Goal: Task Accomplishment & Management: Use online tool/utility

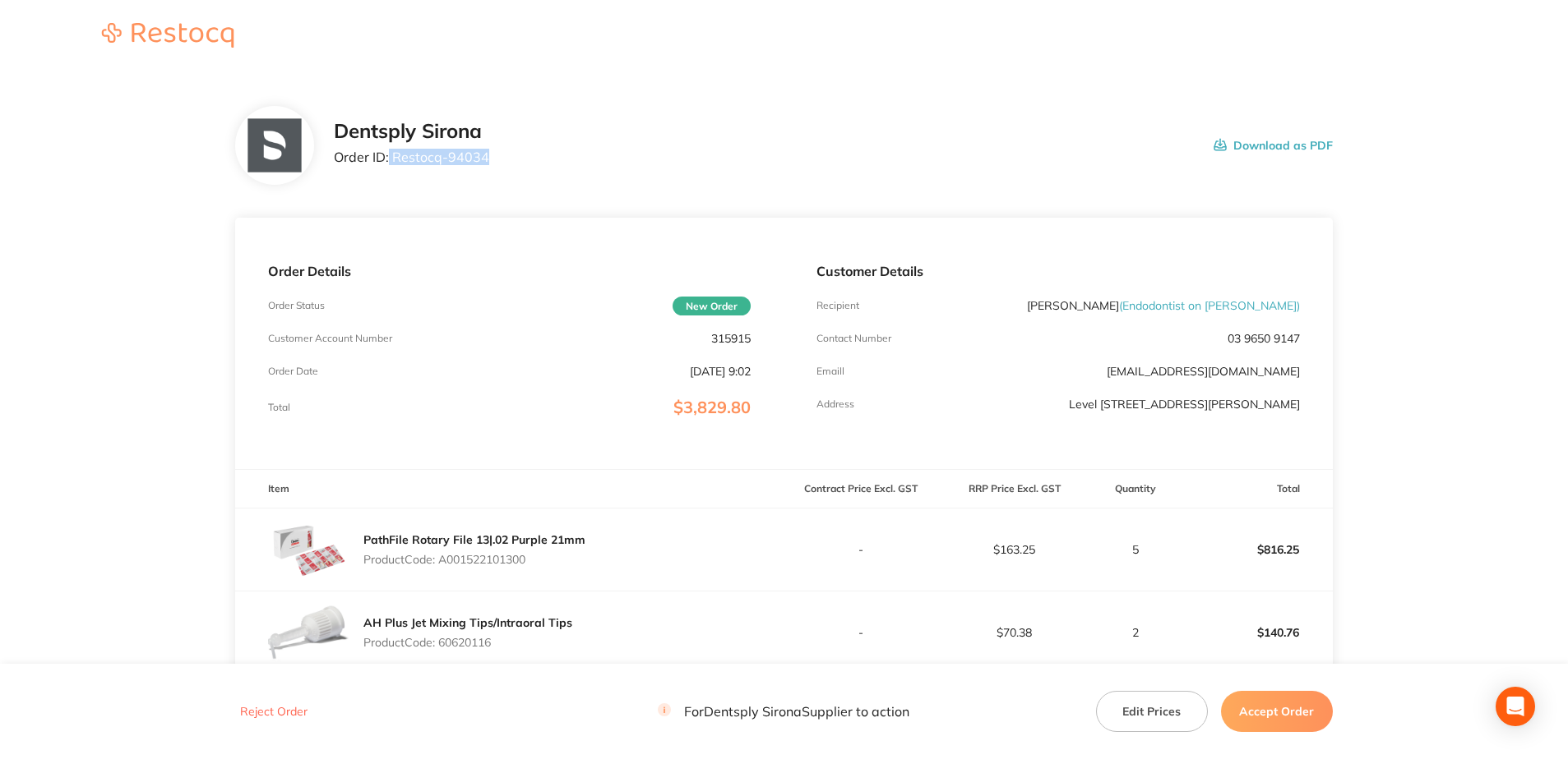
drag, startPoint x: 491, startPoint y: 158, endPoint x: 387, endPoint y: 155, distance: 104.0
click at [388, 156] on div "Dentsply Sirona Order ID: Restocq- 94034 Download as PDF" at bounding box center [832, 146] width 998 height 51
copy p "Restocq- 94034"
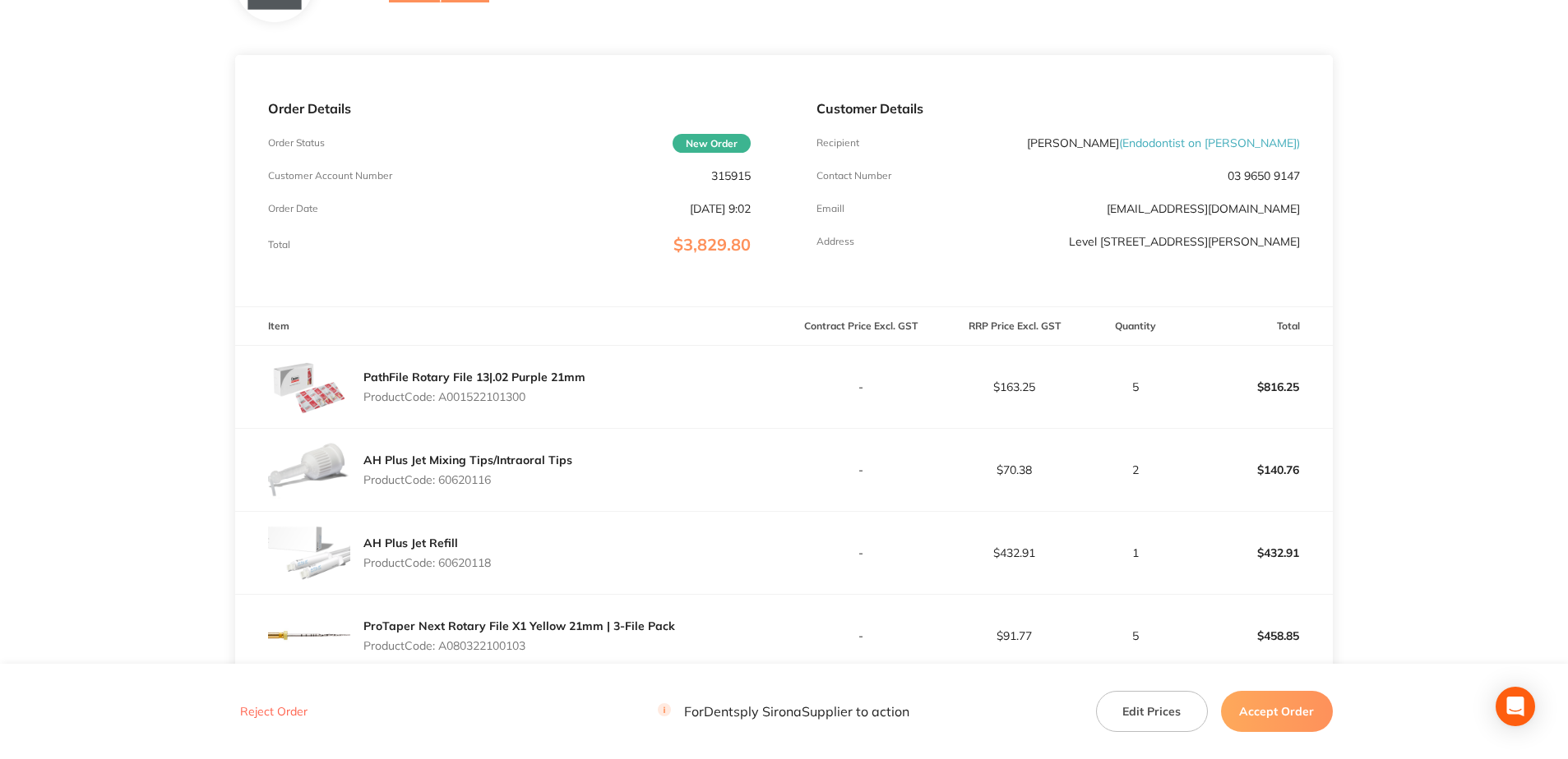
scroll to position [164, 0]
drag, startPoint x: 521, startPoint y: 397, endPoint x: 444, endPoint y: 398, distance: 77.0
click at [444, 328] on p "Product Code: A001522101300" at bounding box center [474, 394] width 222 height 13
copy p "A001522101300"
drag, startPoint x: 497, startPoint y: 488, endPoint x: 443, endPoint y: 489, distance: 54.0
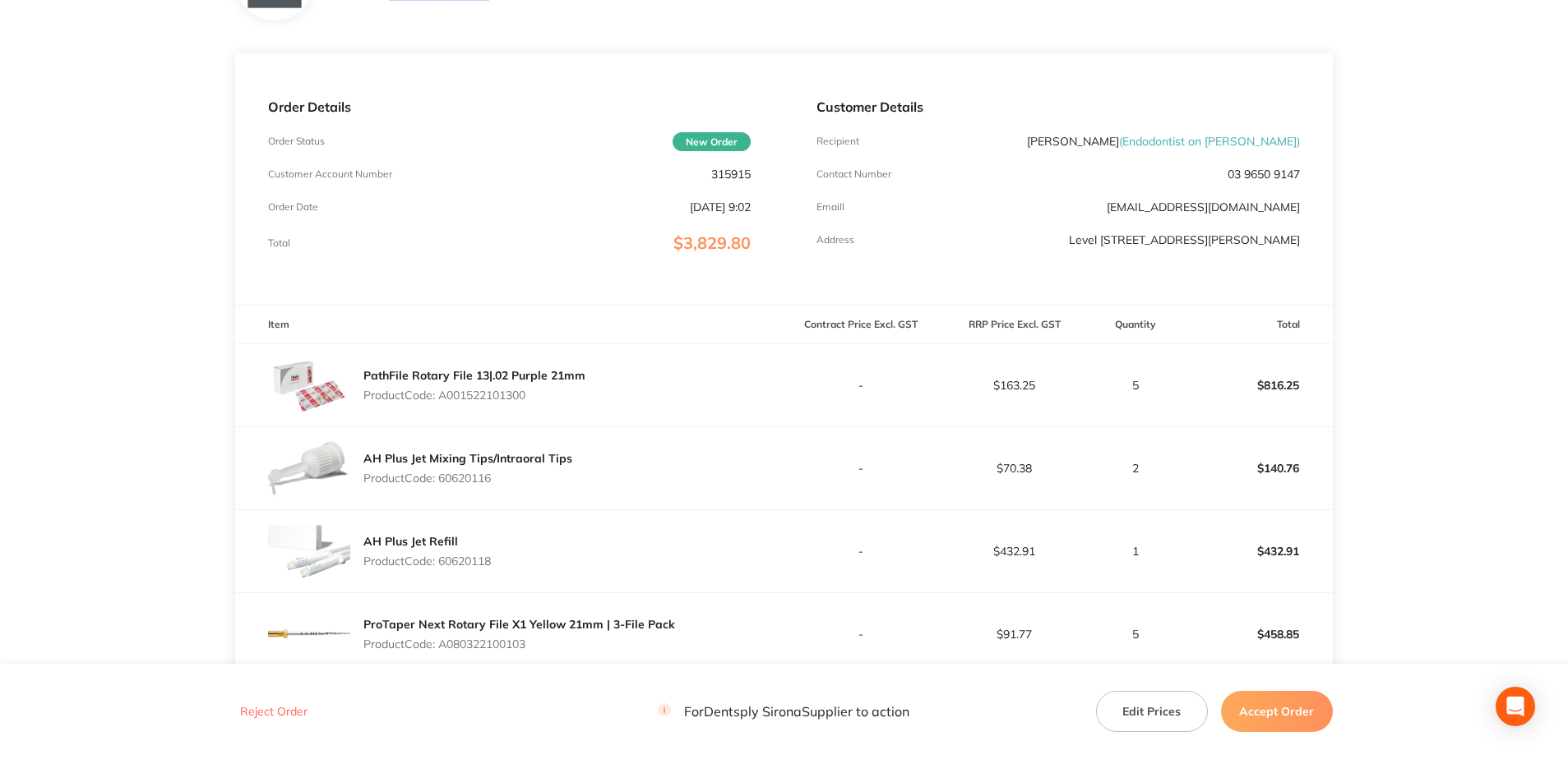
click at [443, 328] on div "AH Plus Jet Mixing Tips/Intraoral Tips Product Code: 60620116" at bounding box center [467, 468] width 209 height 46
copy p "60620116"
drag, startPoint x: 508, startPoint y: 563, endPoint x: 443, endPoint y: 568, distance: 65.2
click at [443, 328] on div "AH Plus Jet Refill Product Code: 60620118" at bounding box center [509, 552] width 548 height 83
copy p "60620118"
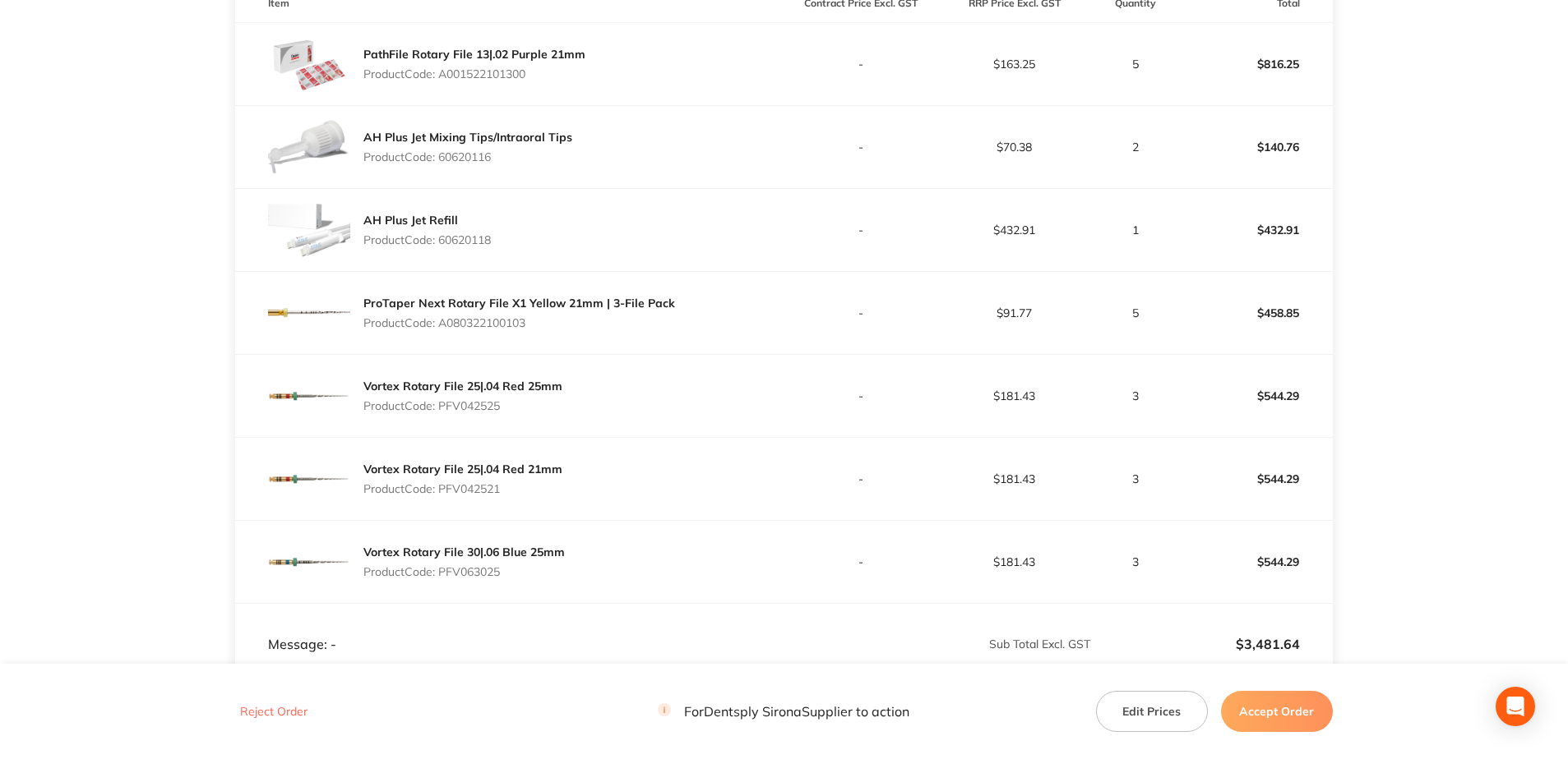
scroll to position [493, 0]
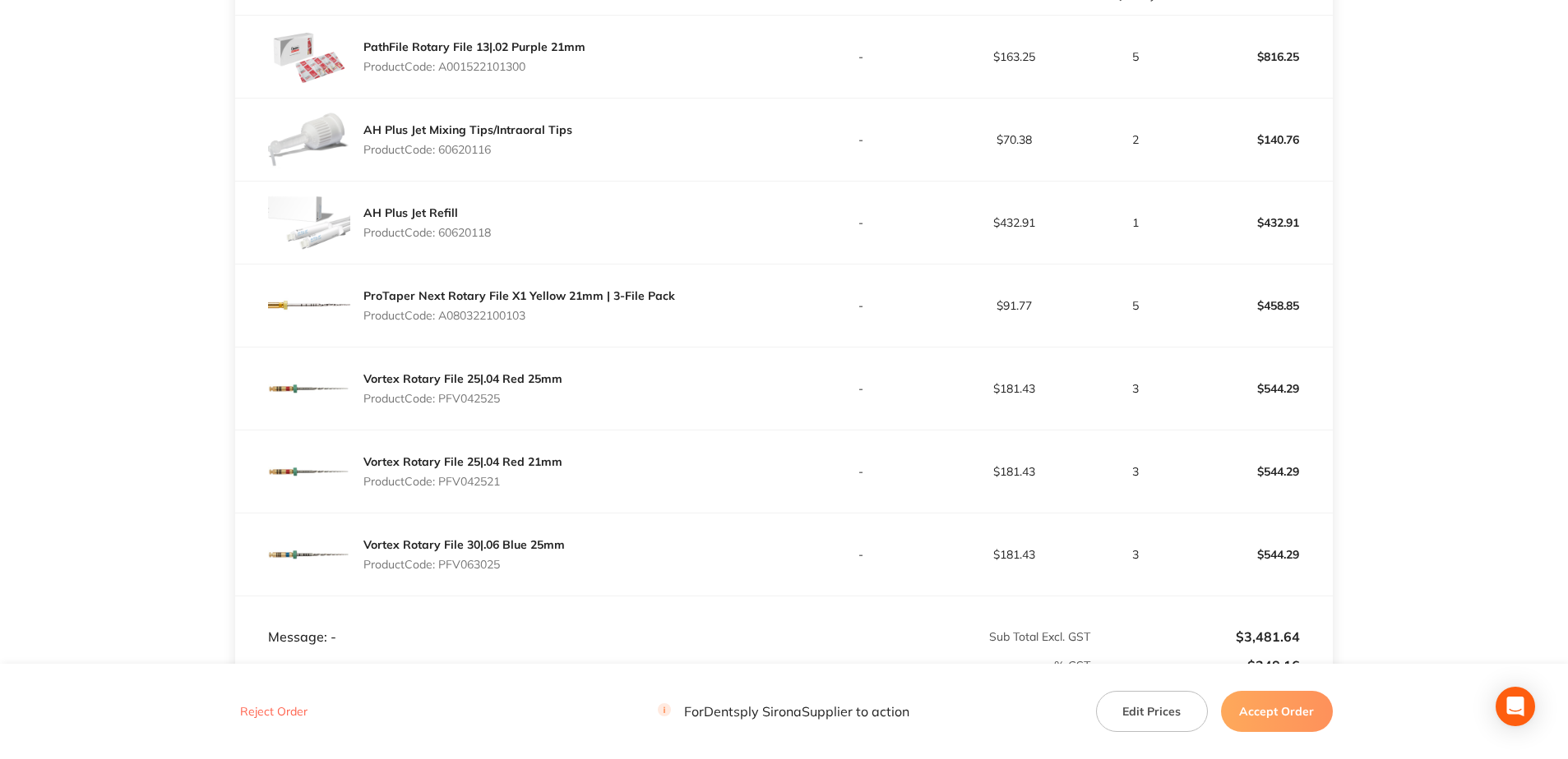
drag, startPoint x: 535, startPoint y: 313, endPoint x: 443, endPoint y: 321, distance: 92.3
click at [443, 321] on p "Product Code: A080322100103" at bounding box center [518, 315] width 312 height 13
copy p "A080322100103"
drag, startPoint x: 507, startPoint y: 399, endPoint x: 443, endPoint y: 406, distance: 64.4
click at [443, 328] on div "Vortex Rotary File 25|.04 Red 25mm Product Code: PFV042525" at bounding box center [462, 388] width 199 height 46
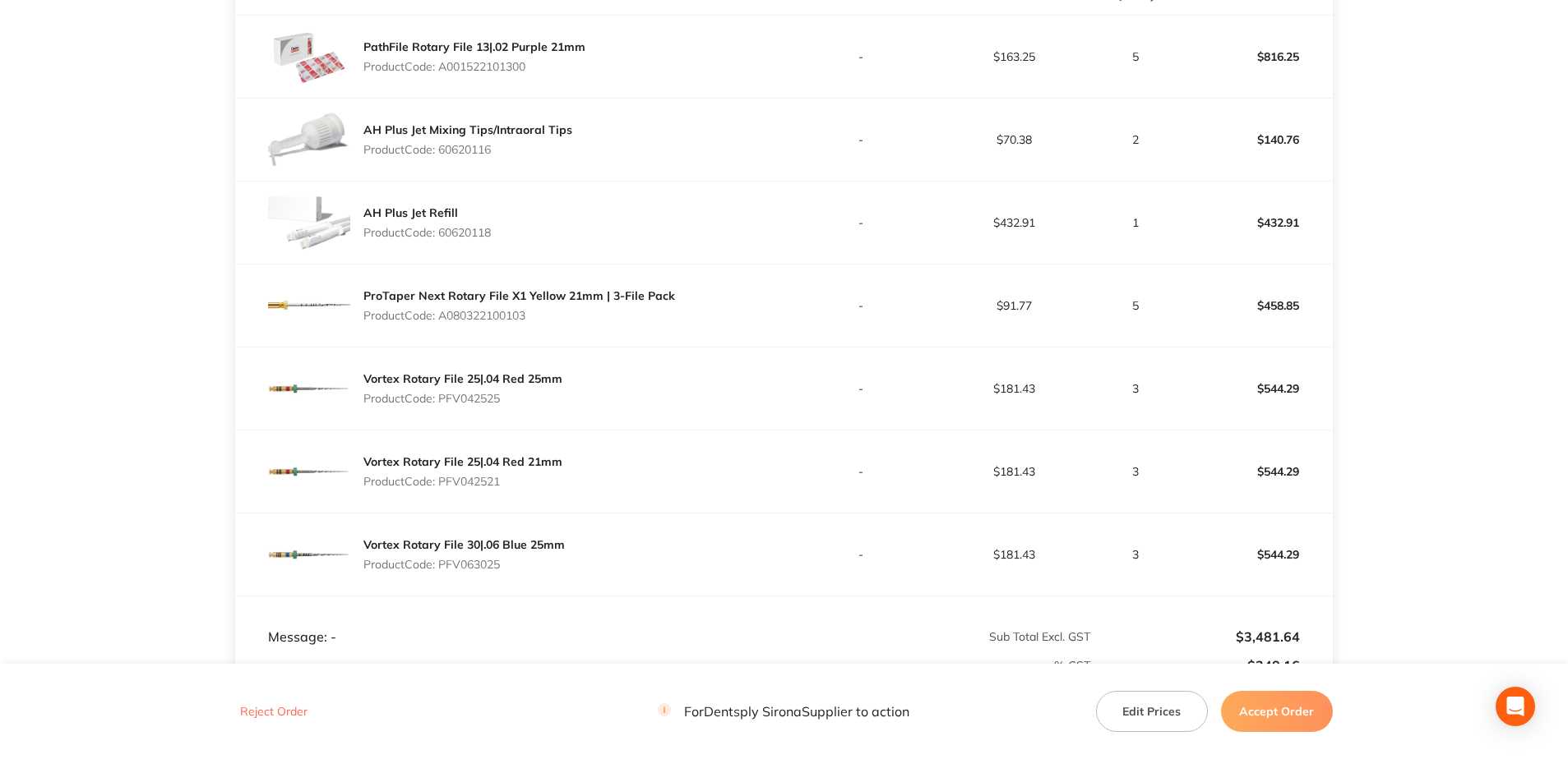
copy p "PFV042525"
drag, startPoint x: 508, startPoint y: 486, endPoint x: 443, endPoint y: 483, distance: 65.1
click at [443, 328] on p "Product Code: PFV042521" at bounding box center [462, 481] width 199 height 13
copy p "PFV042521"
drag, startPoint x: 513, startPoint y: 576, endPoint x: 443, endPoint y: 574, distance: 70.0
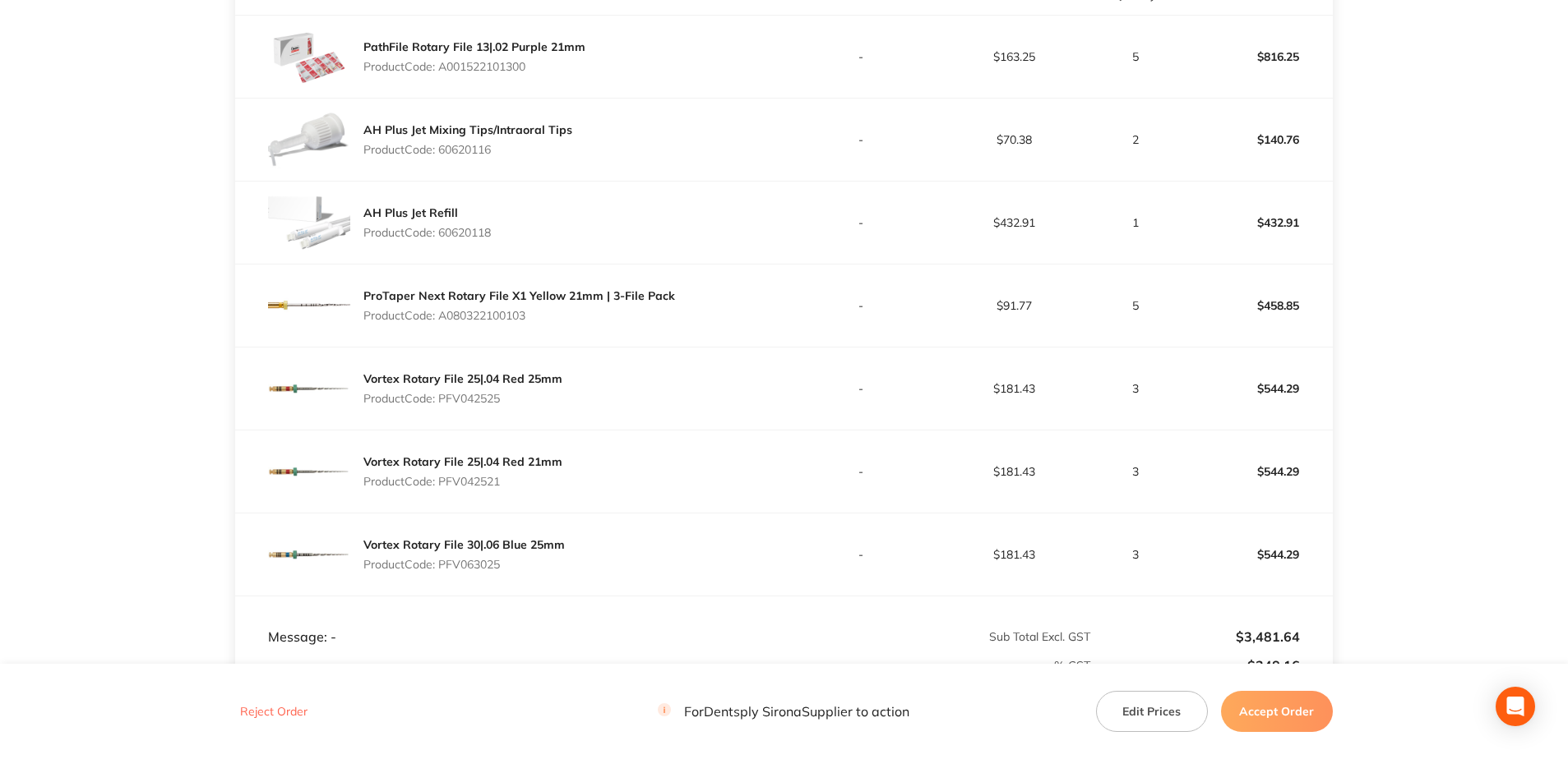
click at [443, 328] on div "Vortex Rotary File 30|.06 Blue 25mm Product Code: PFV063025" at bounding box center [463, 555] width 202 height 46
copy p "PFV063025"
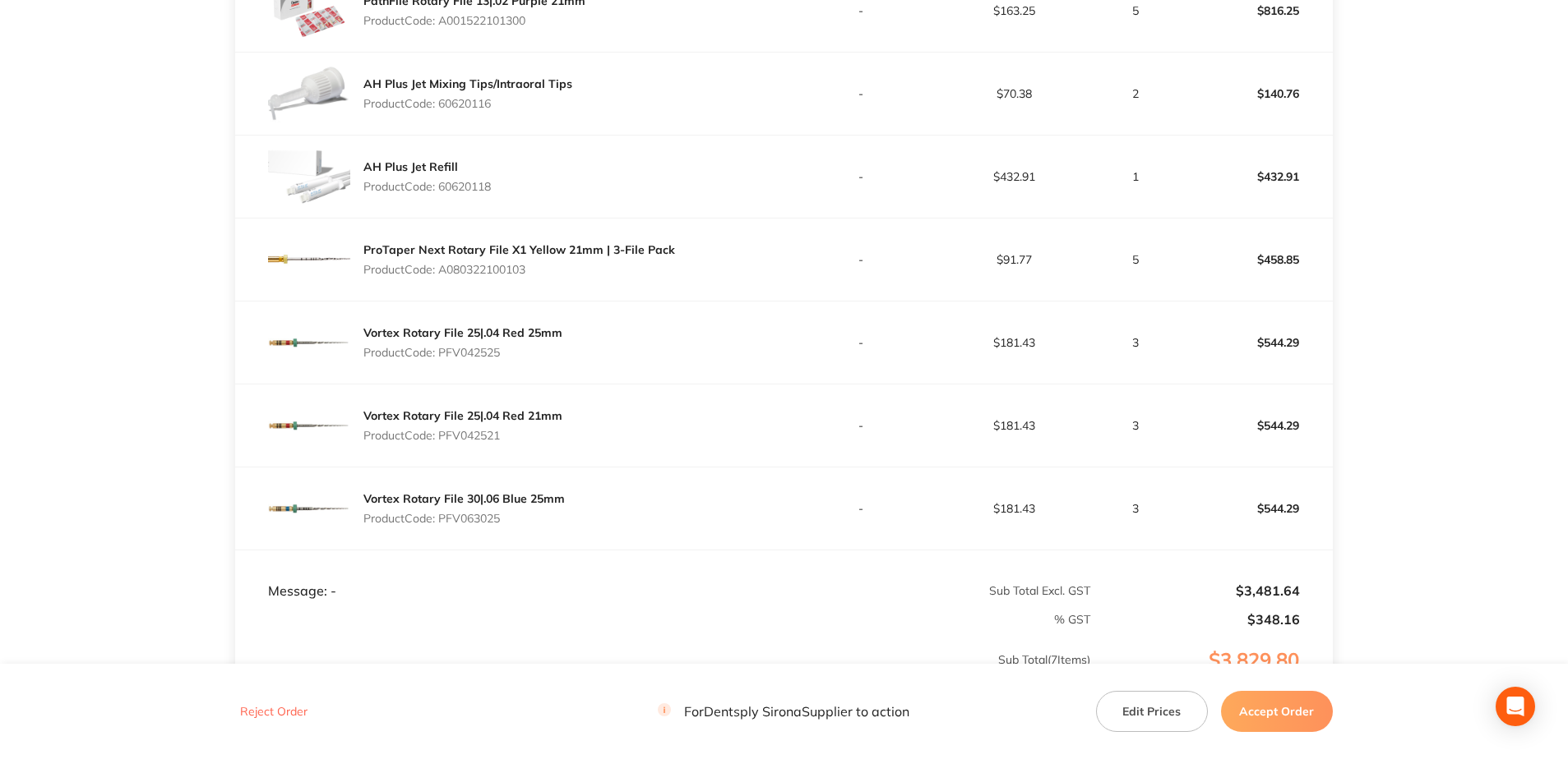
scroll to position [575, 0]
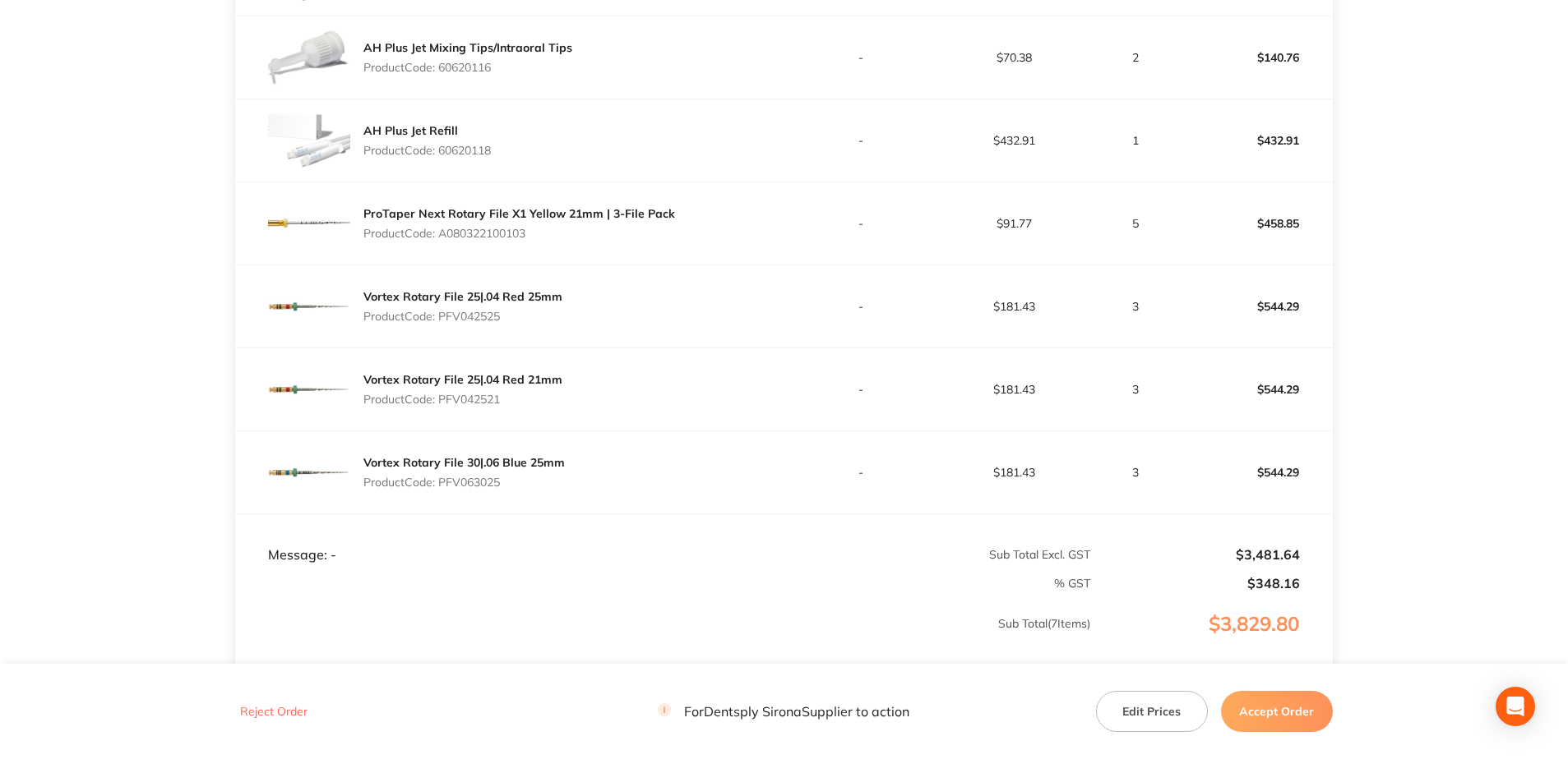
click at [775, 328] on button "Accept Order" at bounding box center [1277, 712] width 112 height 41
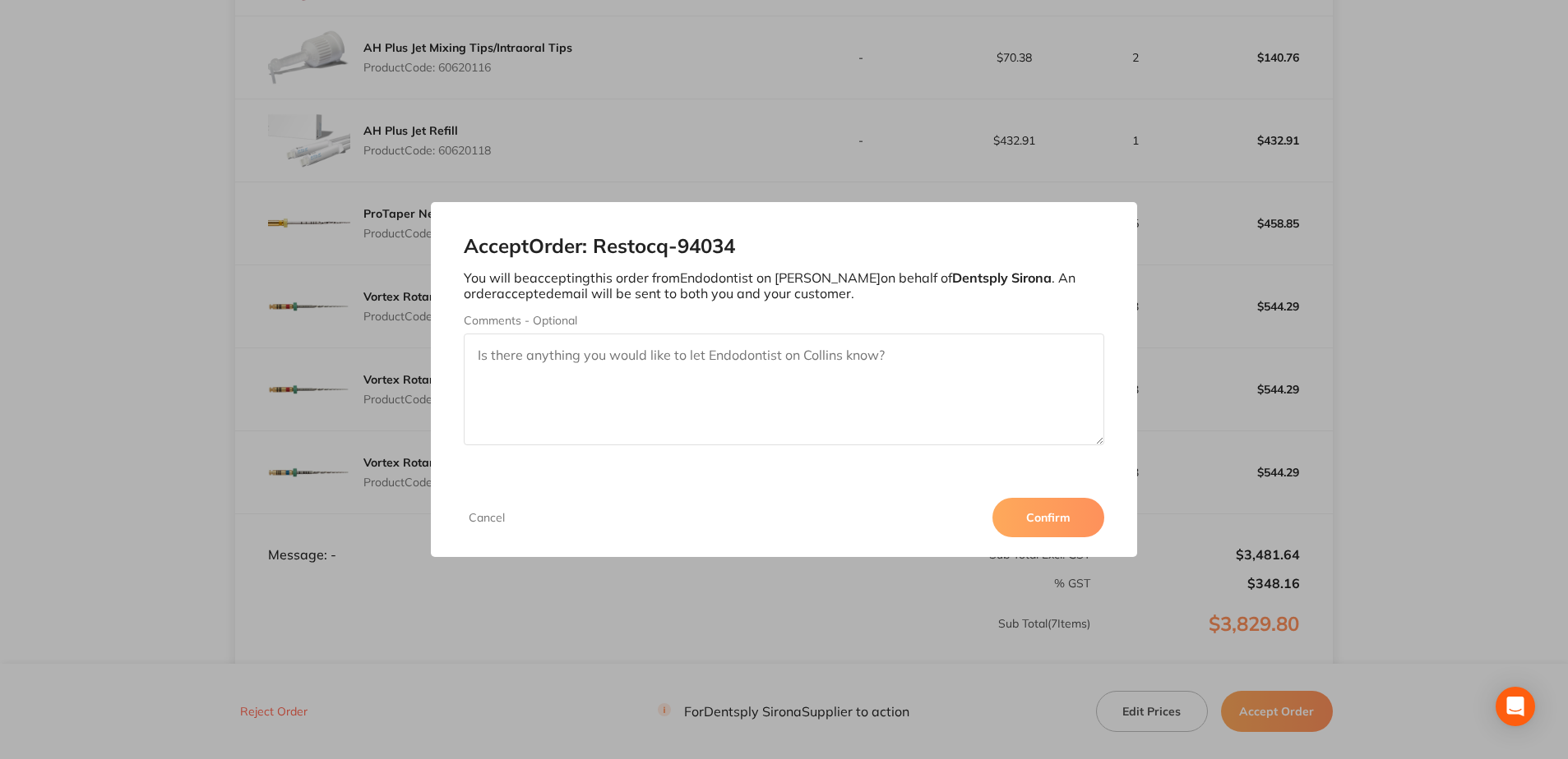
click at [775, 328] on button "Confirm" at bounding box center [1049, 517] width 112 height 39
